Goal: Find specific page/section: Find specific page/section

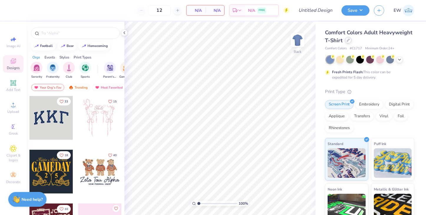
click at [347, 43] on div at bounding box center [348, 40] width 6 height 6
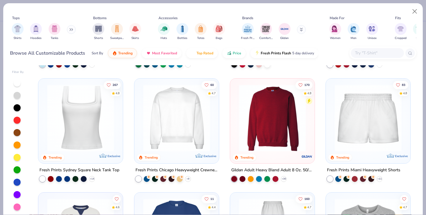
scroll to position [231, 0]
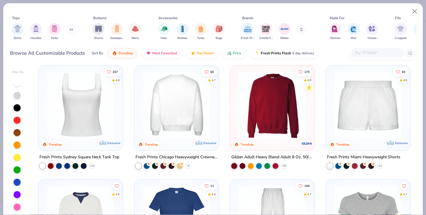
click at [184, 106] on img at bounding box center [176, 104] width 73 height 67
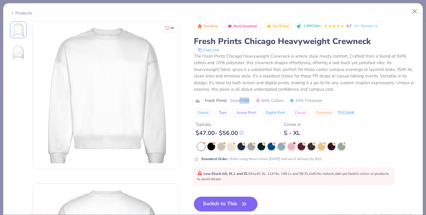
drag, startPoint x: 240, startPoint y: 100, endPoint x: 251, endPoint y: 100, distance: 10.9
click at [251, 100] on div "Fresh Prints Style FP88 84% Cotton 16% Polyester" at bounding box center [305, 100] width 223 height 6
copy span "FP88"
click at [416, 9] on button "Close" at bounding box center [414, 11] width 11 height 11
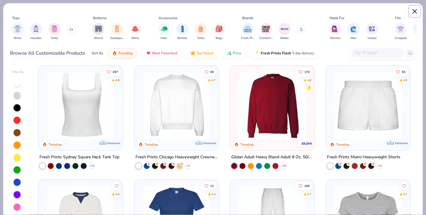
click at [411, 13] on button "Close" at bounding box center [414, 11] width 11 height 11
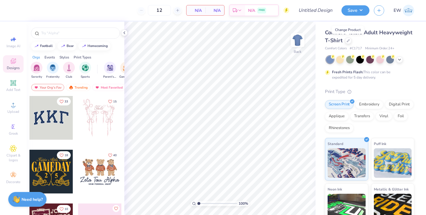
click at [407, 10] on img at bounding box center [408, 10] width 11 height 11
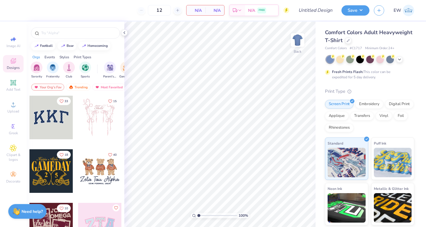
click at [409, 10] on img at bounding box center [408, 10] width 11 height 11
